Goal: Information Seeking & Learning: Learn about a topic

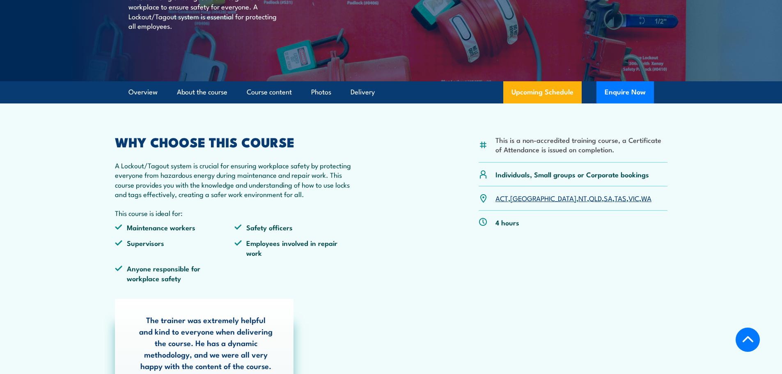
scroll to position [154, 0]
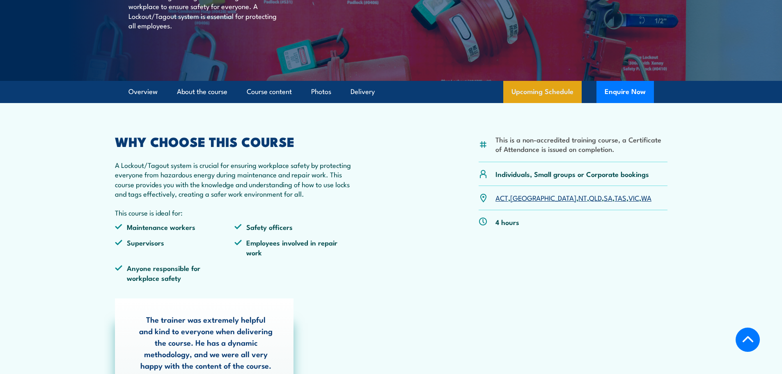
click at [540, 88] on link "Upcoming Schedule" at bounding box center [542, 92] width 78 height 22
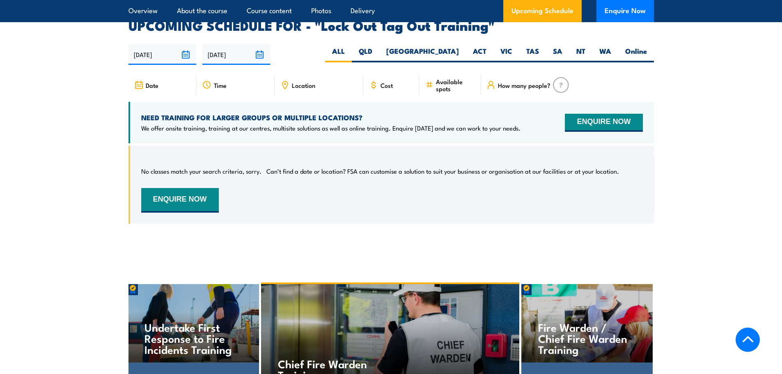
scroll to position [1385, 0]
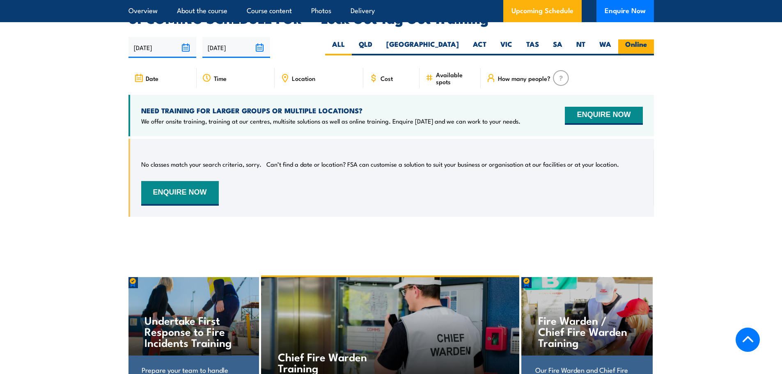
click at [629, 39] on label "Online" at bounding box center [636, 47] width 36 height 16
click at [647, 39] on input "Online" at bounding box center [649, 41] width 5 height 5
radio input "true"
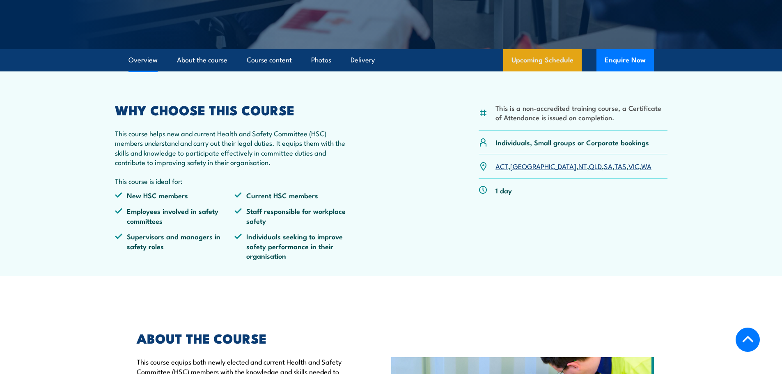
click at [545, 66] on link "Upcoming Schedule" at bounding box center [542, 60] width 78 height 22
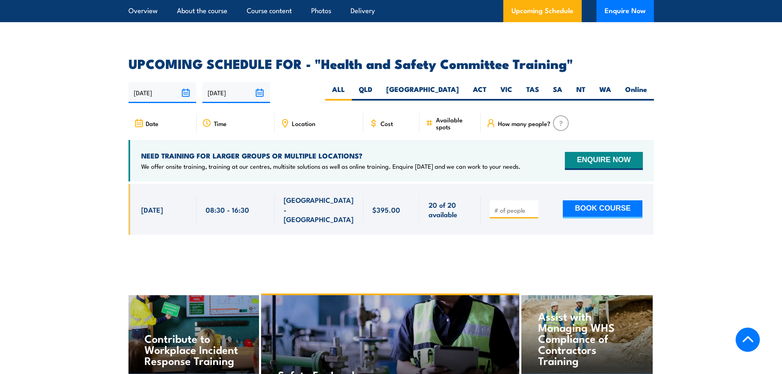
scroll to position [1299, 0]
click at [632, 85] on label "Online" at bounding box center [636, 93] width 36 height 16
click at [647, 85] on input "Online" at bounding box center [649, 87] width 5 height 5
radio input "true"
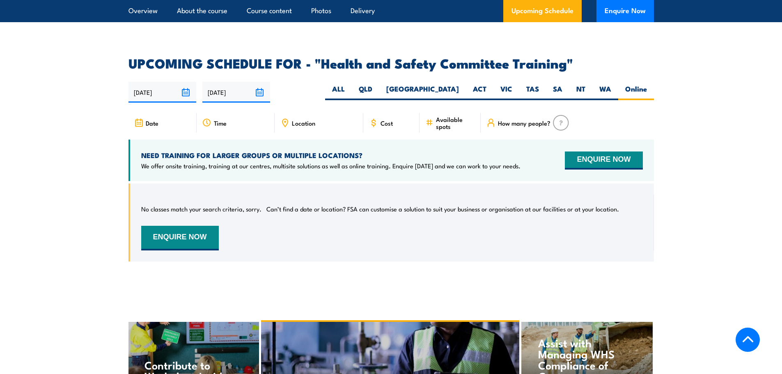
scroll to position [1300, 0]
click at [352, 85] on label "ALL" at bounding box center [338, 93] width 27 height 16
click at [350, 85] on input "ALL" at bounding box center [347, 87] width 5 height 5
radio input "true"
